Goal: Task Accomplishment & Management: Manage account settings

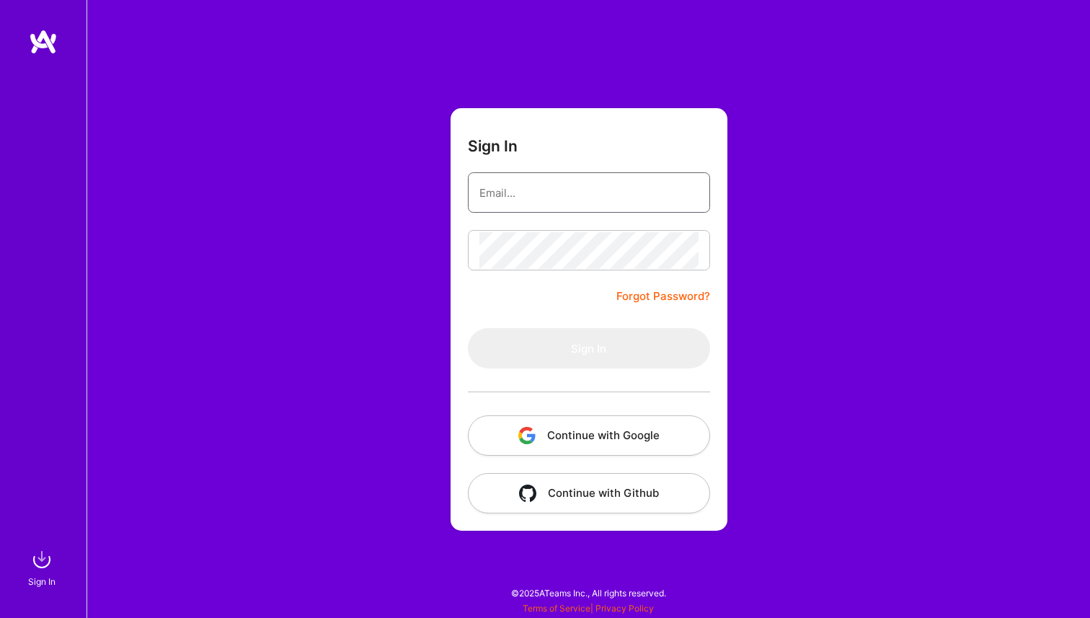
click at [490, 203] on input "email" at bounding box center [588, 192] width 219 height 37
type input "[PERSON_NAME][EMAIL_ADDRESS][DOMAIN_NAME]"
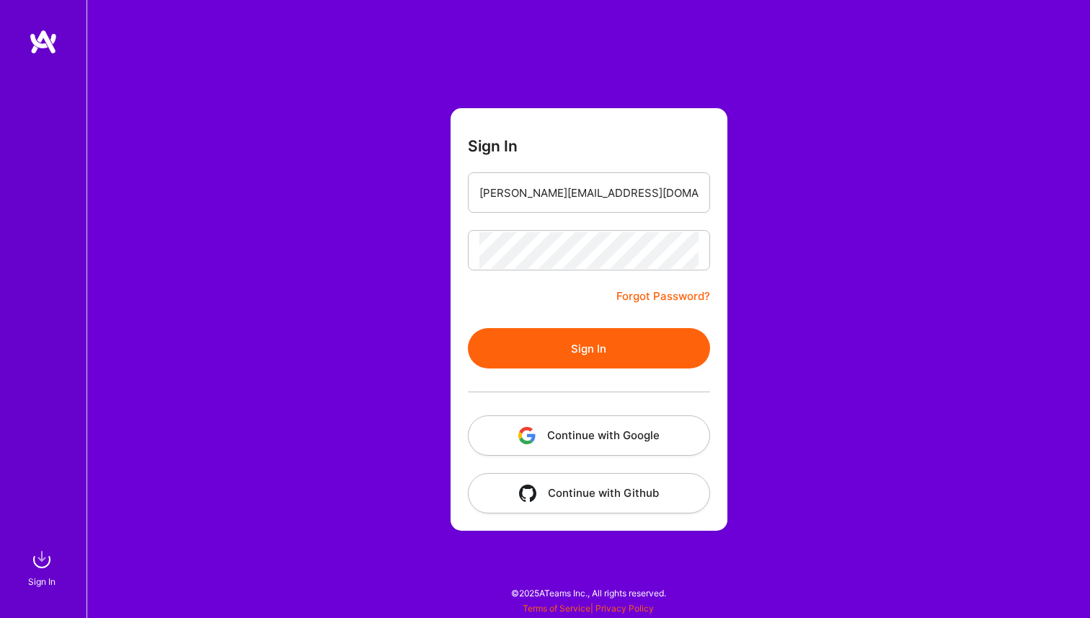
click at [512, 355] on button "Sign In" at bounding box center [589, 348] width 242 height 40
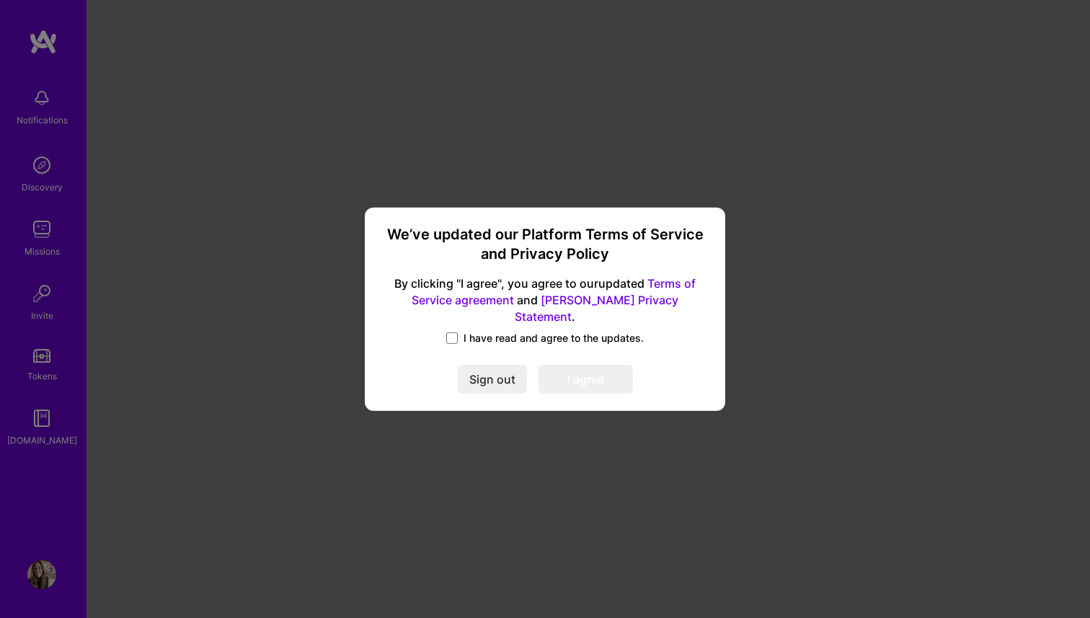
click at [461, 331] on label "I have read and agree to the updates." at bounding box center [545, 338] width 198 height 14
click at [0, 0] on input "I have read and agree to the updates." at bounding box center [0, 0] width 0 height 0
click at [581, 376] on button "I agree" at bounding box center [586, 379] width 94 height 29
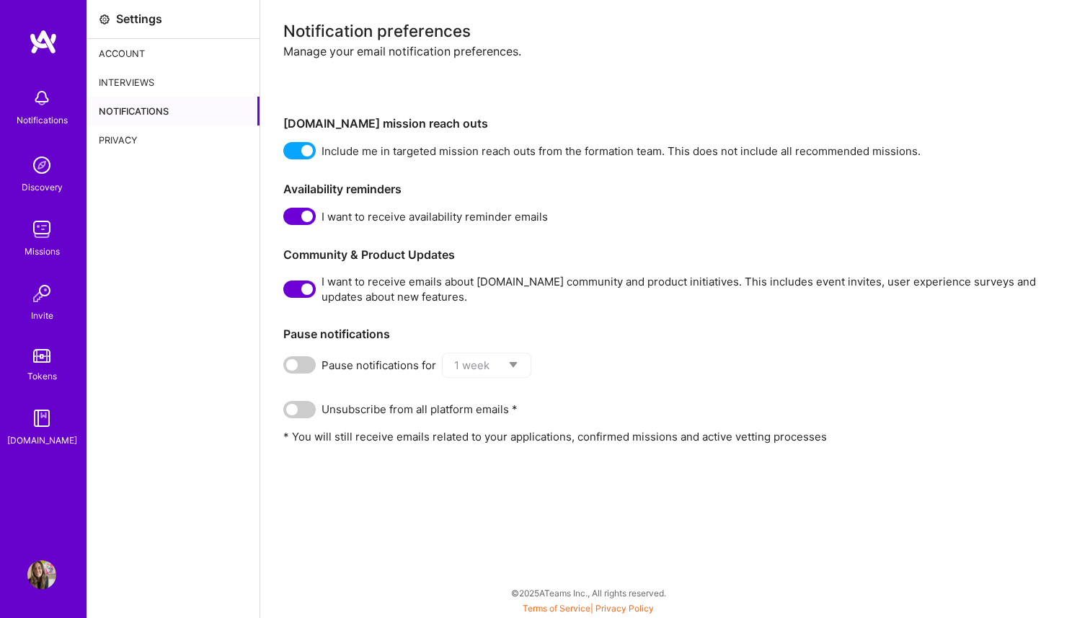
click at [127, 52] on div "Account" at bounding box center [173, 53] width 172 height 29
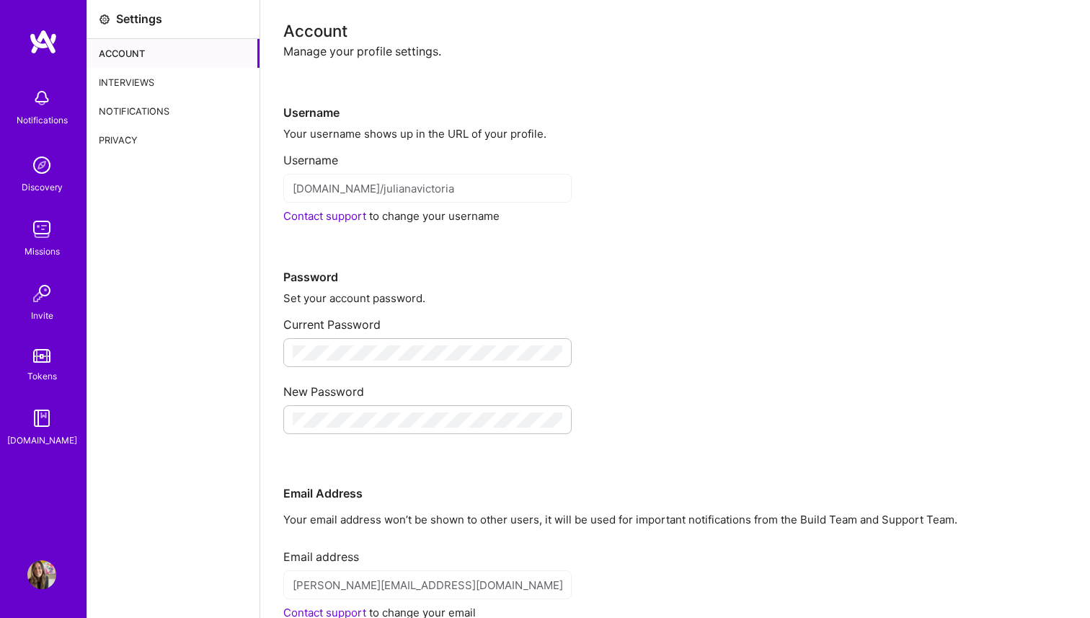
click at [46, 90] on img at bounding box center [41, 98] width 29 height 29
click at [48, 174] on img at bounding box center [41, 165] width 29 height 29
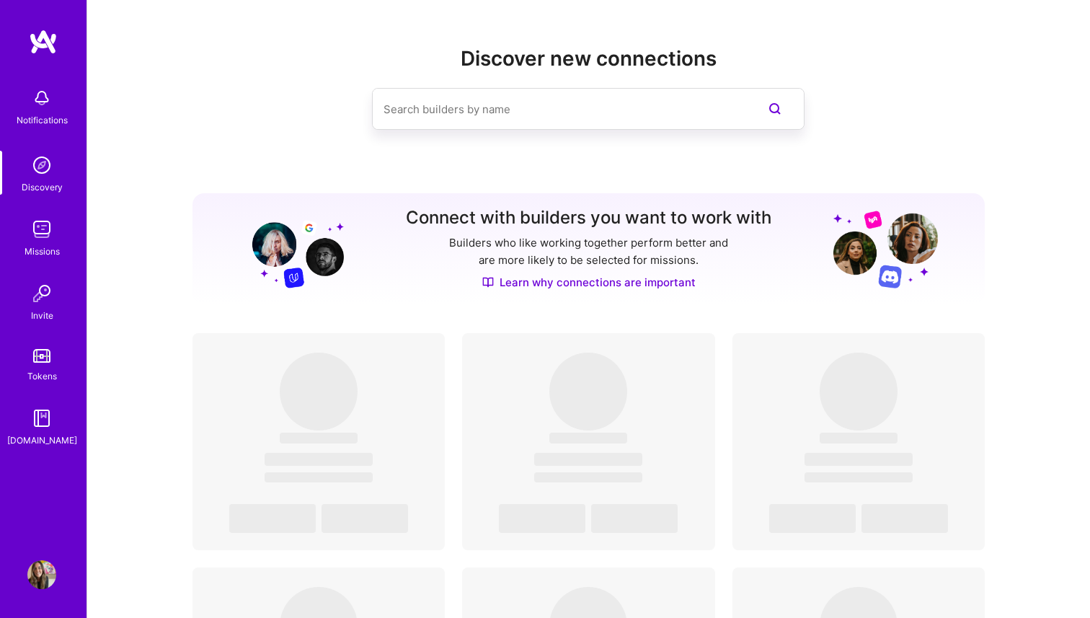
click at [37, 242] on img at bounding box center [41, 229] width 29 height 29
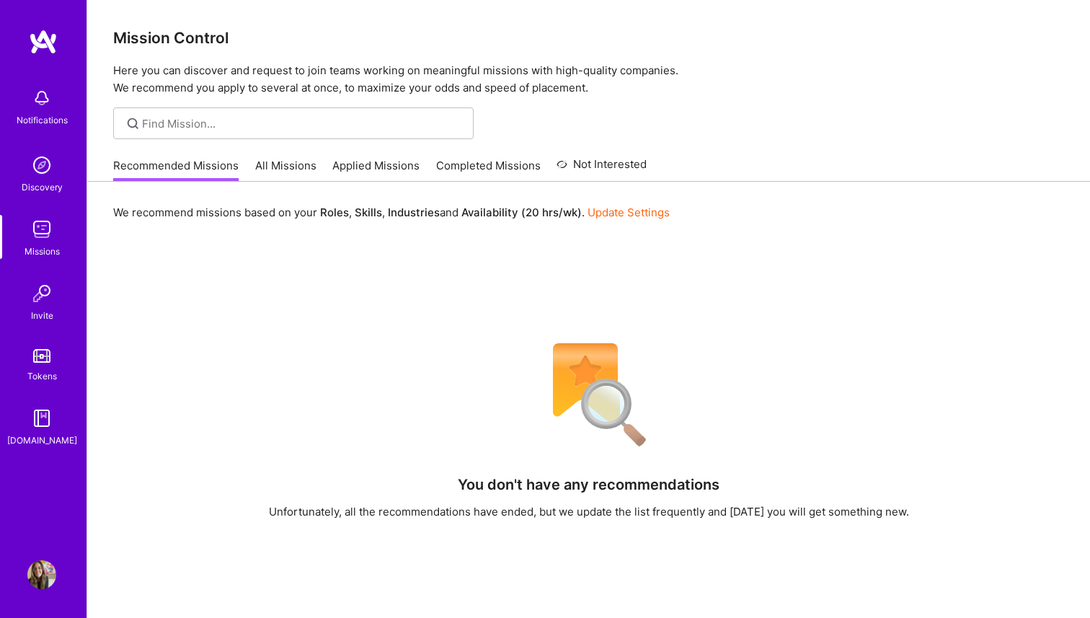
click at [306, 172] on link "All Missions" at bounding box center [285, 170] width 61 height 24
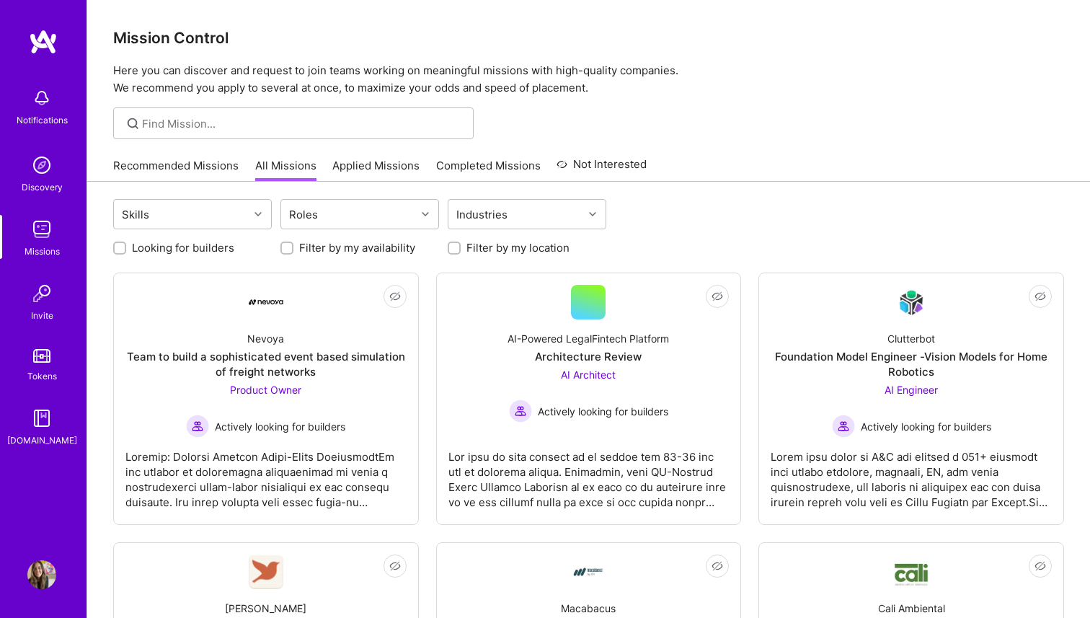
click at [368, 163] on link "Applied Missions" at bounding box center [375, 170] width 87 height 24
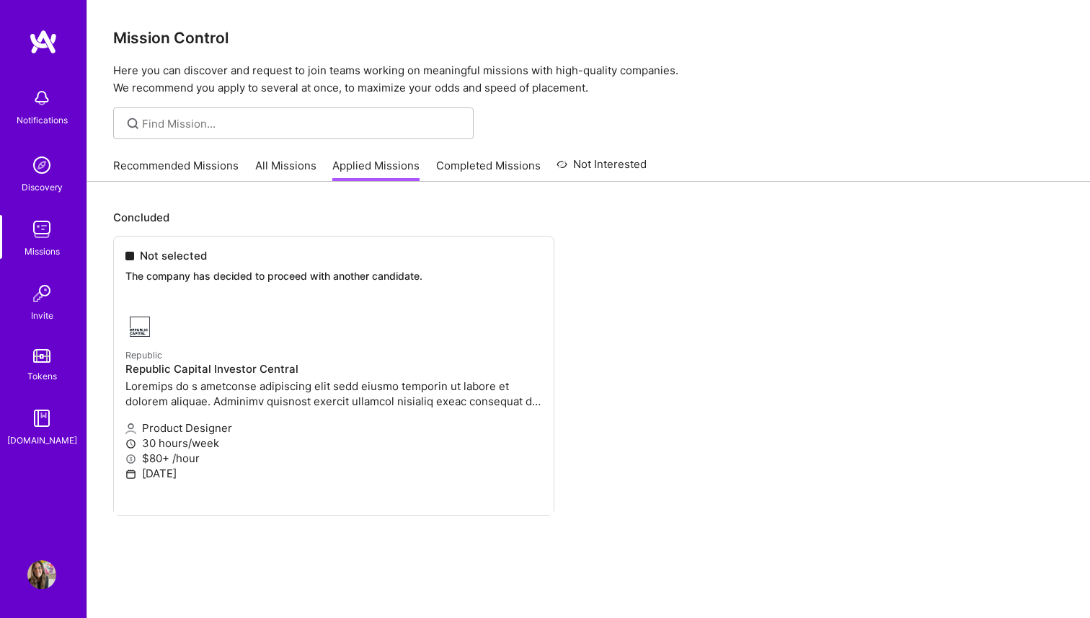
click at [489, 167] on link "Completed Missions" at bounding box center [488, 170] width 105 height 24
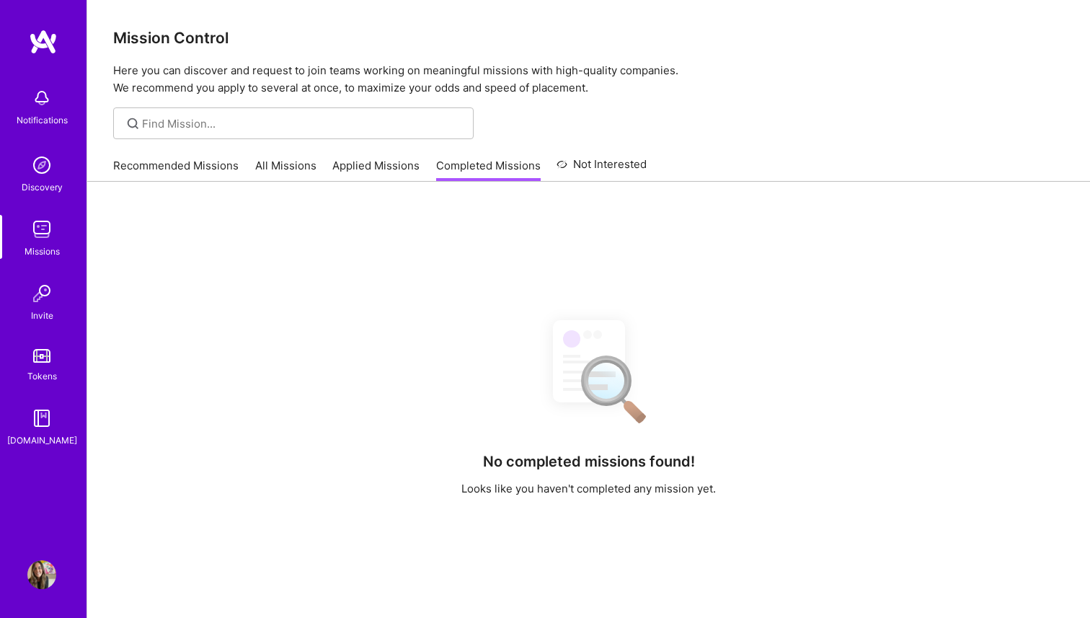
click at [585, 173] on link "Not Interested" at bounding box center [602, 169] width 90 height 26
click at [176, 164] on link "Recommended Missions" at bounding box center [175, 170] width 125 height 24
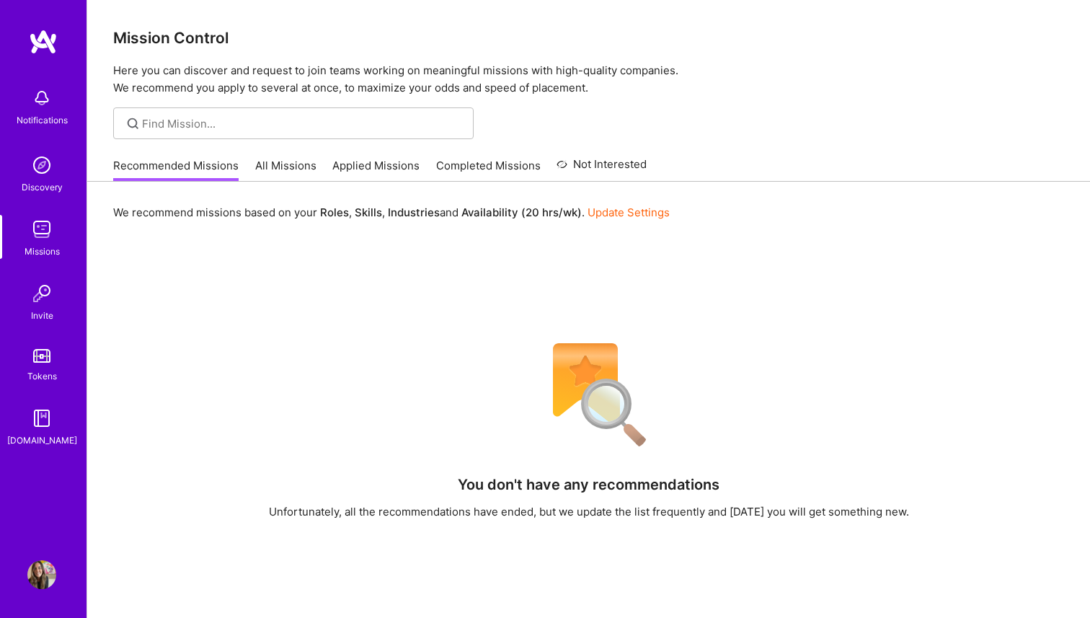
click at [181, 115] on div at bounding box center [293, 123] width 360 height 32
click at [659, 207] on link "Update Settings" at bounding box center [629, 212] width 82 height 14
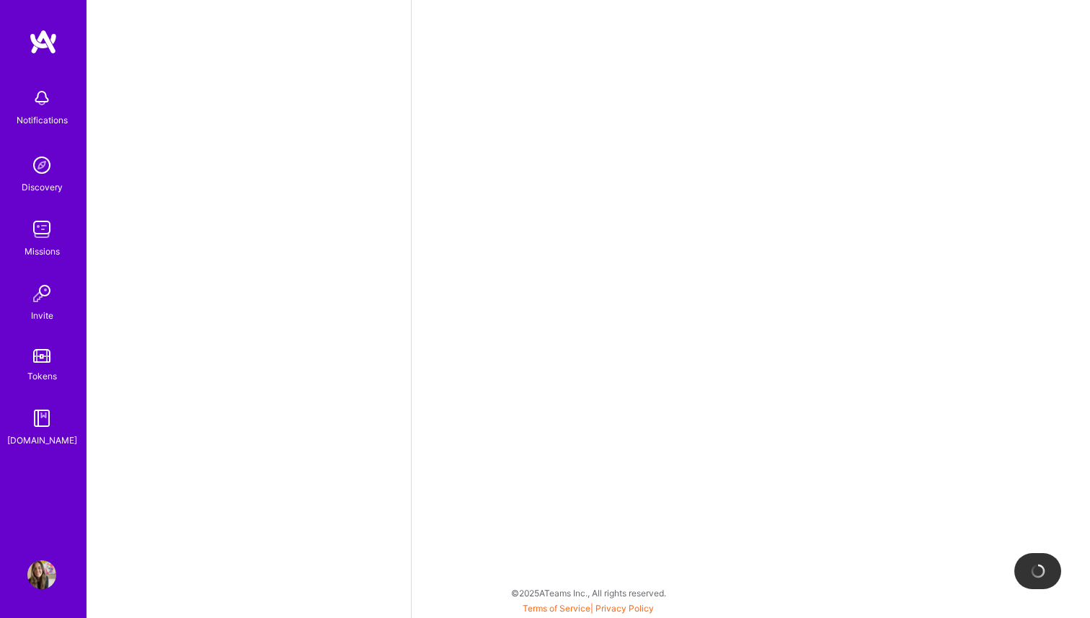
select select "US"
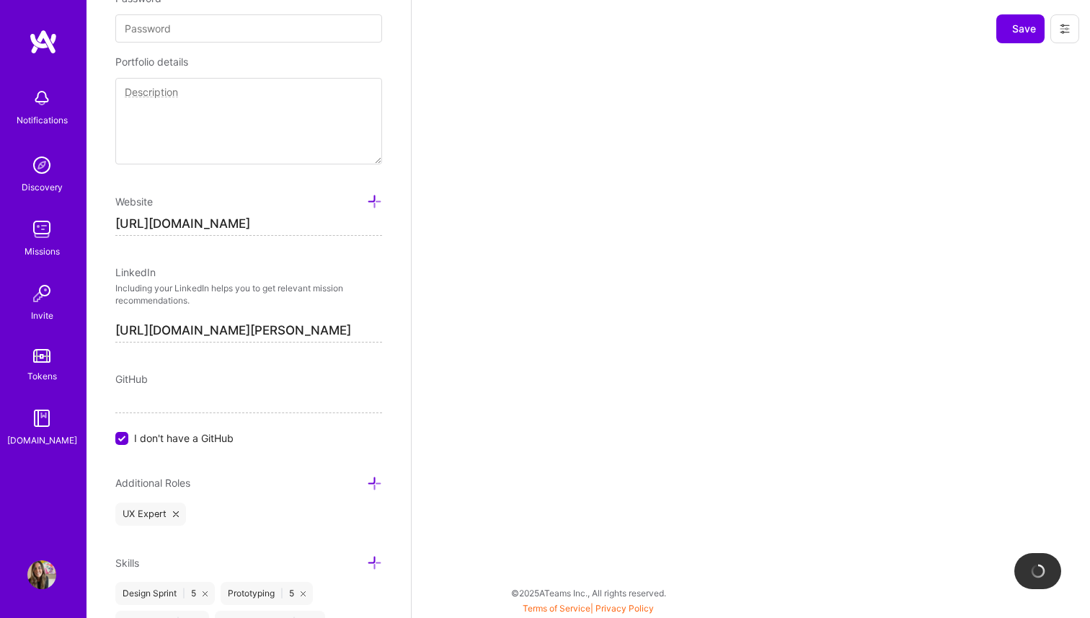
scroll to position [0, 19]
select select "Right Now"
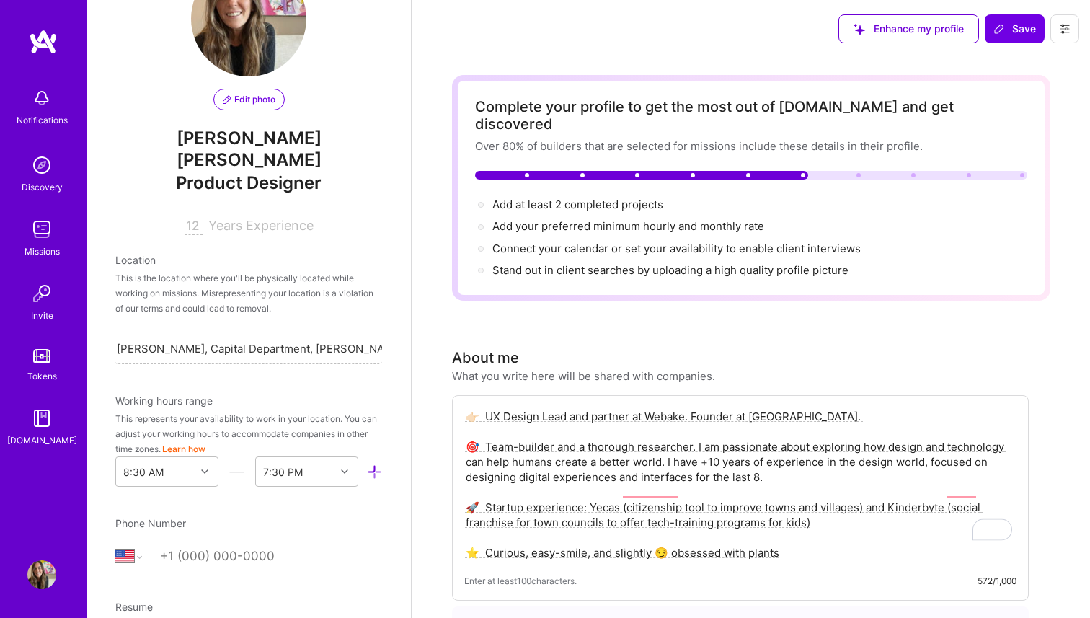
scroll to position [0, 0]
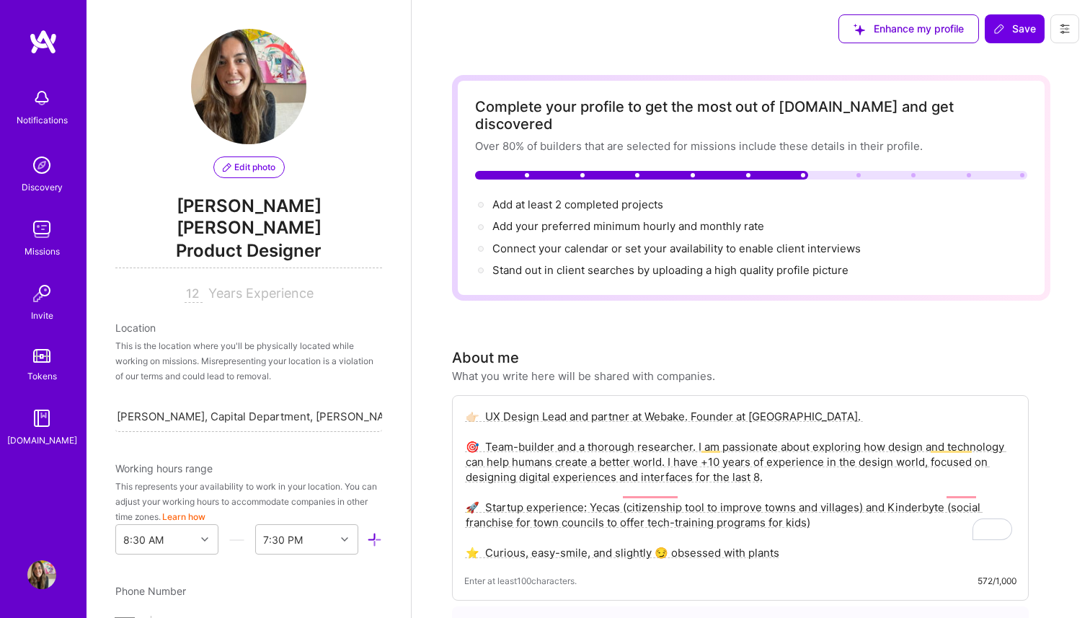
click at [45, 230] on img at bounding box center [41, 229] width 29 height 29
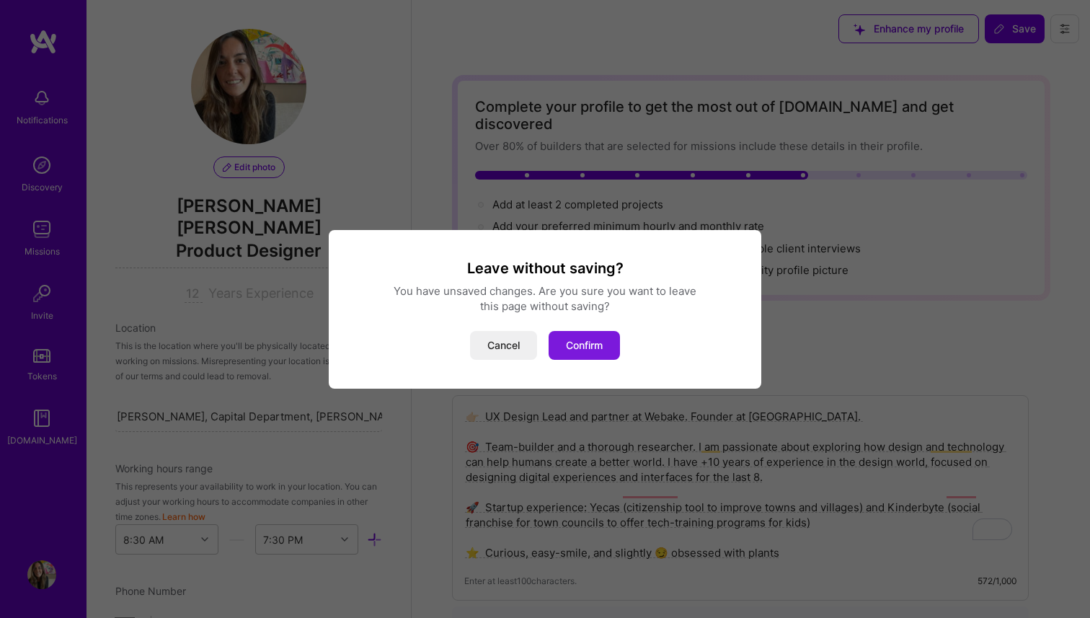
click at [564, 350] on button "Confirm" at bounding box center [584, 345] width 71 height 29
